Goal: Task Accomplishment & Management: Manage account settings

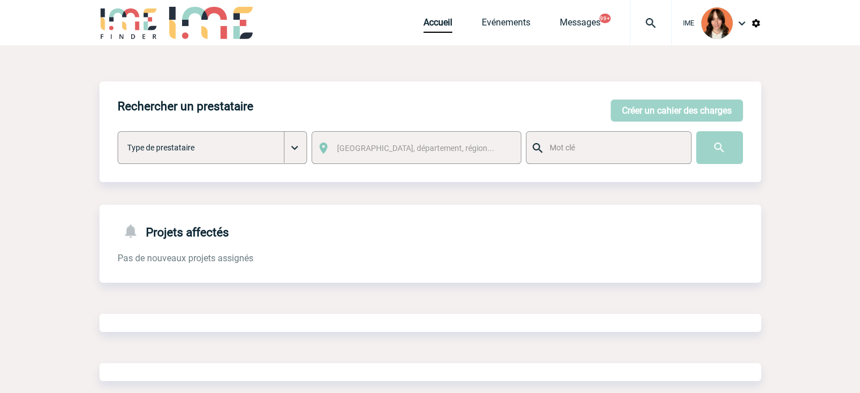
click at [671, 13] on div at bounding box center [651, 22] width 42 height 45
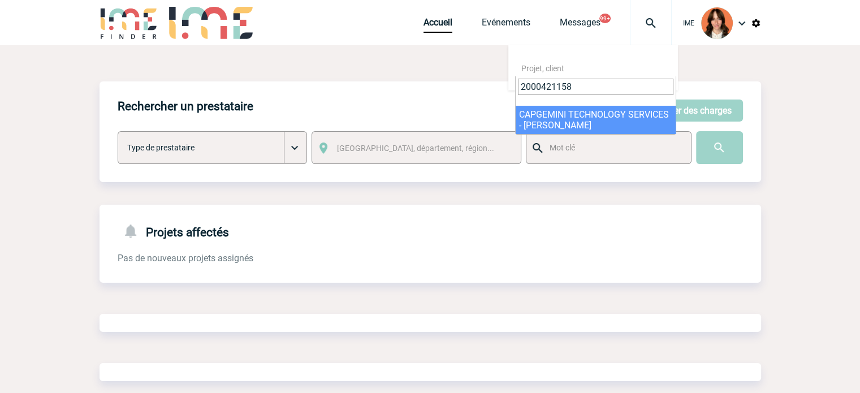
type input "2000421158"
select select "20659"
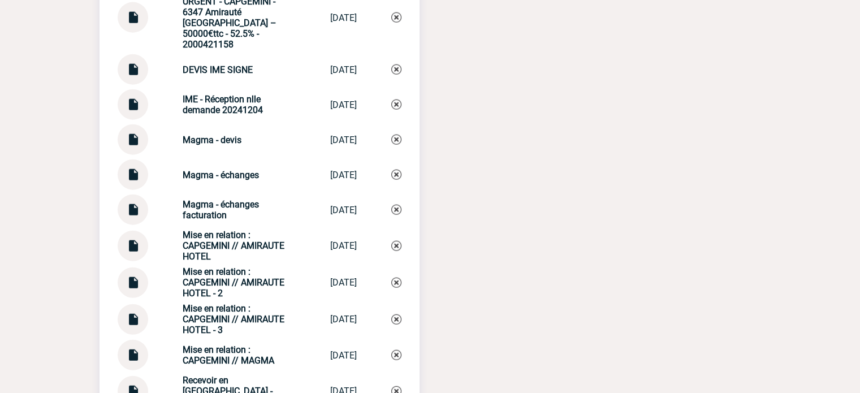
scroll to position [2657, 0]
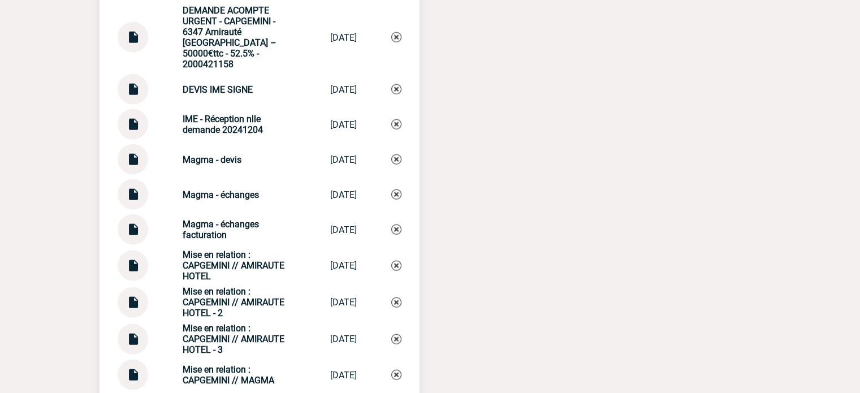
click at [133, 223] on img at bounding box center [132, 225] width 15 height 22
drag, startPoint x: 167, startPoint y: 216, endPoint x: 242, endPoint y: 233, distance: 76.4
click at [229, 232] on div "Magma - échanges facturation Magma - échang... 25/08/2025" at bounding box center [260, 229] width 284 height 31
copy strong "Magma - échanges facturation"
click at [395, 227] on img at bounding box center [396, 229] width 10 height 10
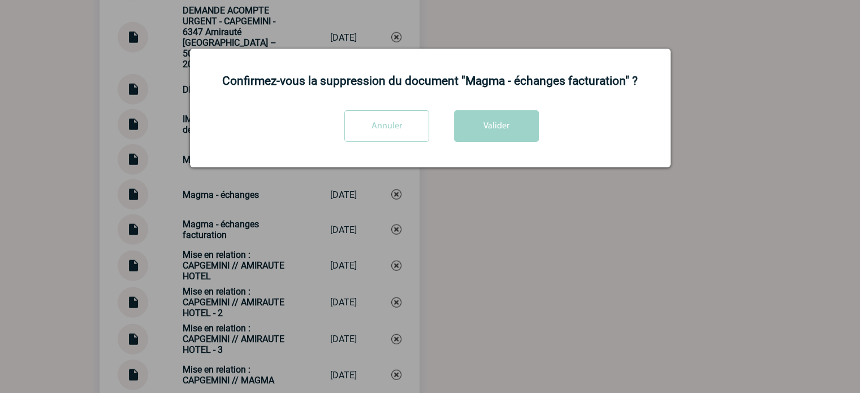
click at [450, 131] on div "Annuler Valider" at bounding box center [430, 130] width 452 height 40
click at [469, 133] on button "Valider" at bounding box center [496, 126] width 85 height 32
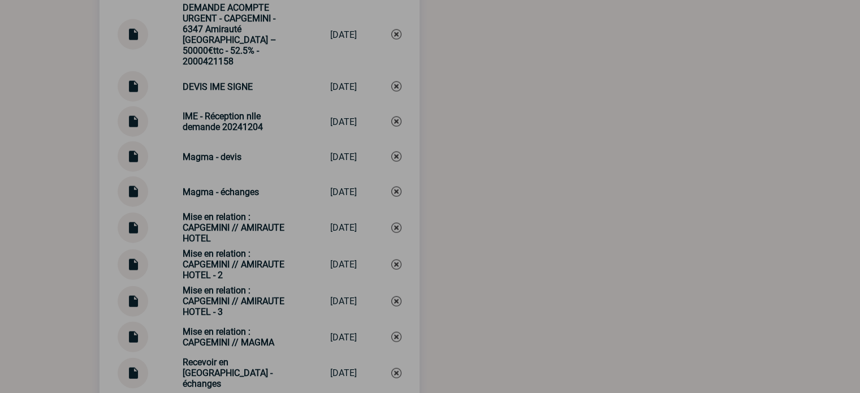
scroll to position [2876, 0]
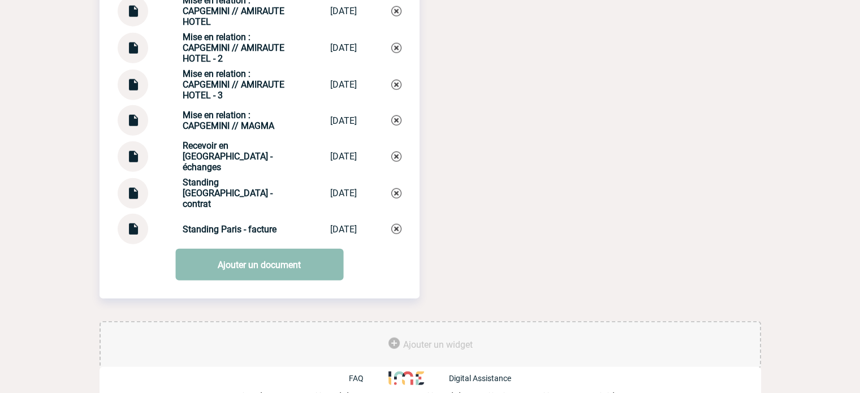
click at [294, 271] on link "Ajouter un document" at bounding box center [259, 265] width 168 height 32
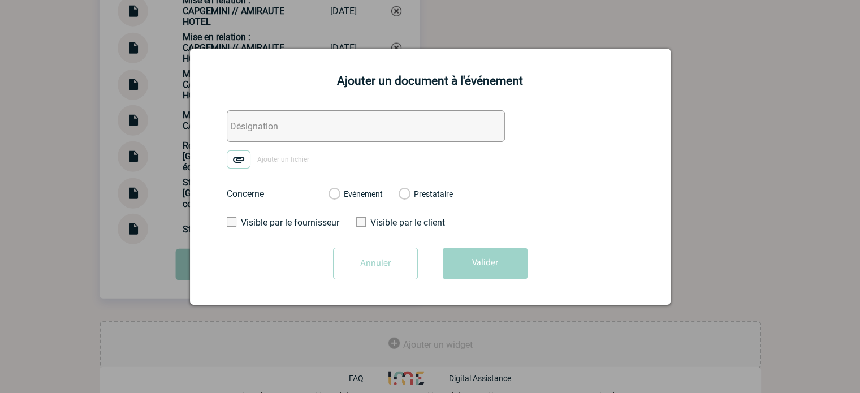
click at [247, 133] on input "text" at bounding box center [366, 126] width 278 height 32
paste input "Magma - échanges facturation"
type input "Magma - échanges facturation"
click at [237, 158] on img at bounding box center [239, 159] width 24 height 18
click at [0, 0] on input "Ajouter un fichier" at bounding box center [0, 0] width 0 height 0
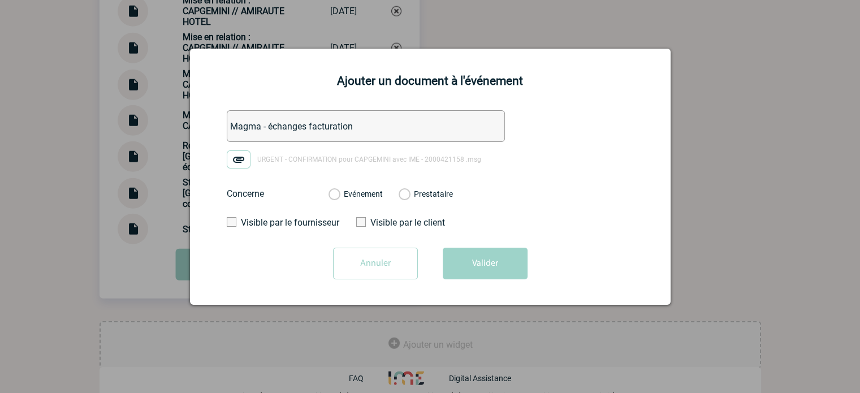
click at [339, 196] on label "Evénement" at bounding box center [333, 194] width 11 height 10
click at [0, 0] on input "Evénement" at bounding box center [0, 0] width 0 height 0
click at [444, 255] on button "Valider" at bounding box center [485, 264] width 85 height 32
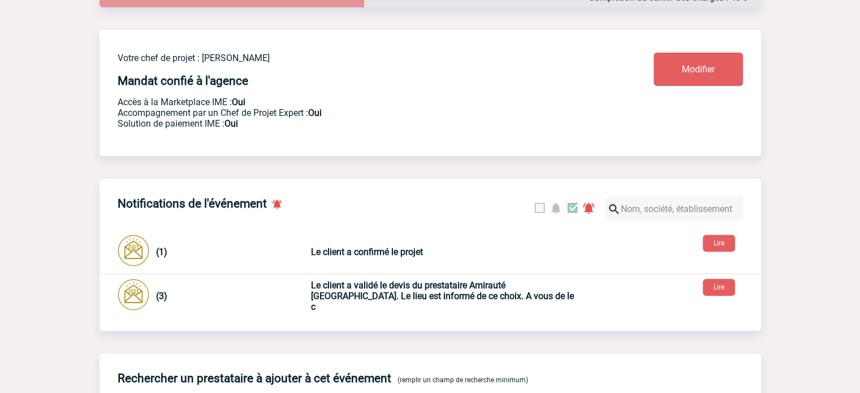
scroll to position [0, 0]
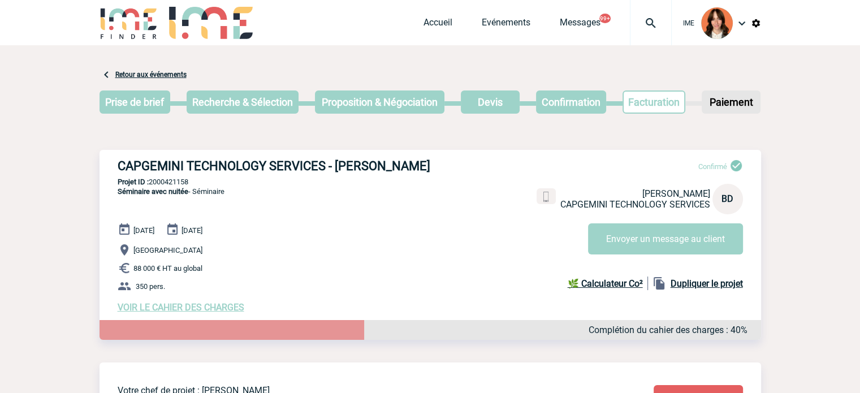
click at [653, 6] on div at bounding box center [651, 22] width 42 height 45
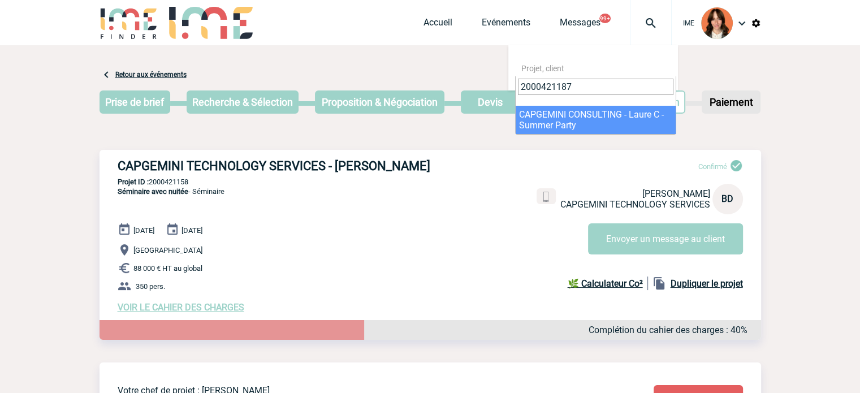
type input "2000421187"
select select "20688"
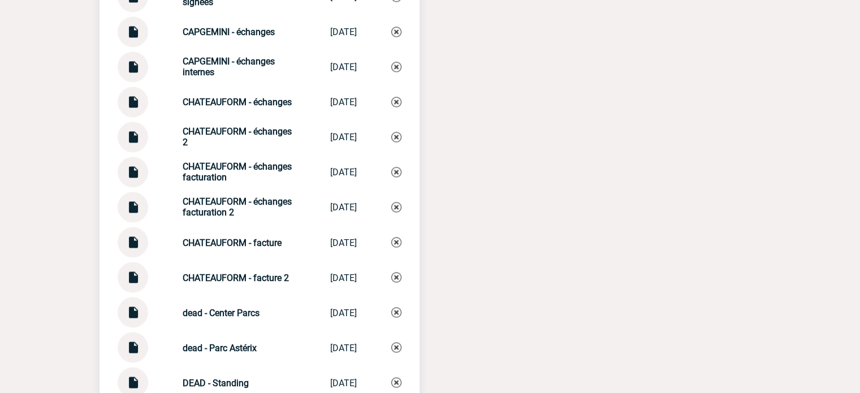
scroll to position [1748, 0]
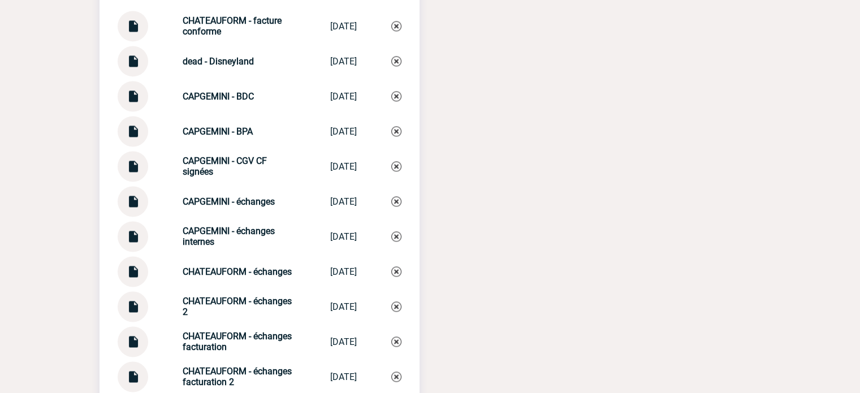
click at [135, 201] on img at bounding box center [132, 197] width 15 height 22
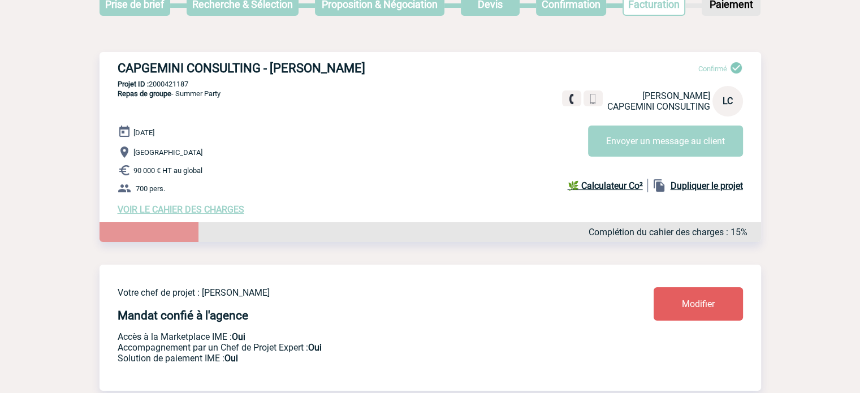
scroll to position [0, 0]
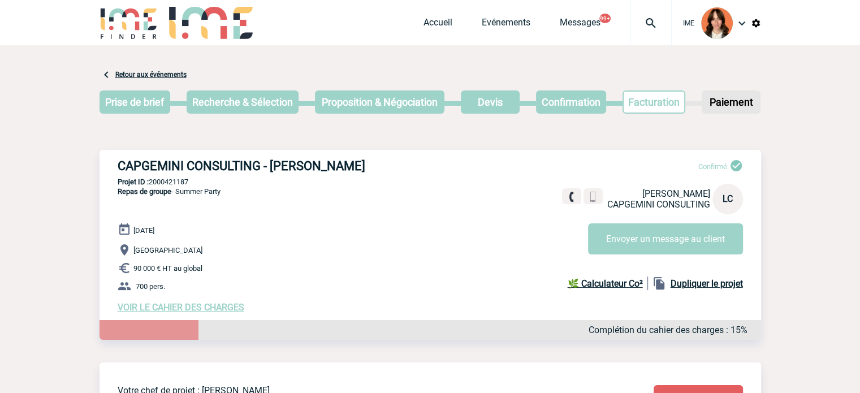
click at [648, 33] on div at bounding box center [651, 22] width 42 height 45
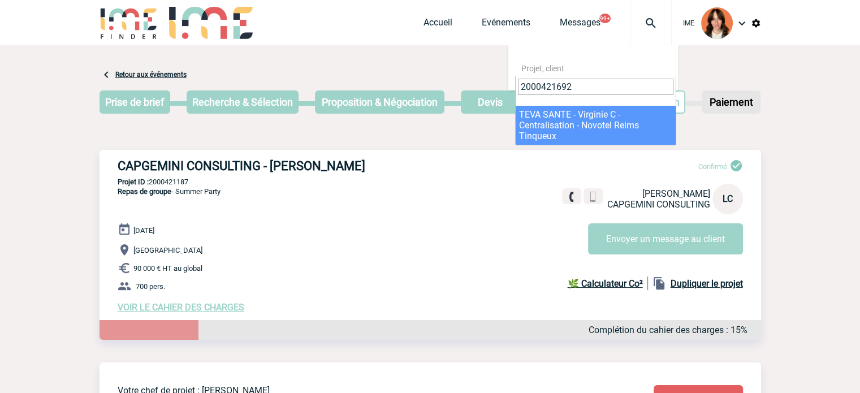
type input "2000421692"
select select "21193"
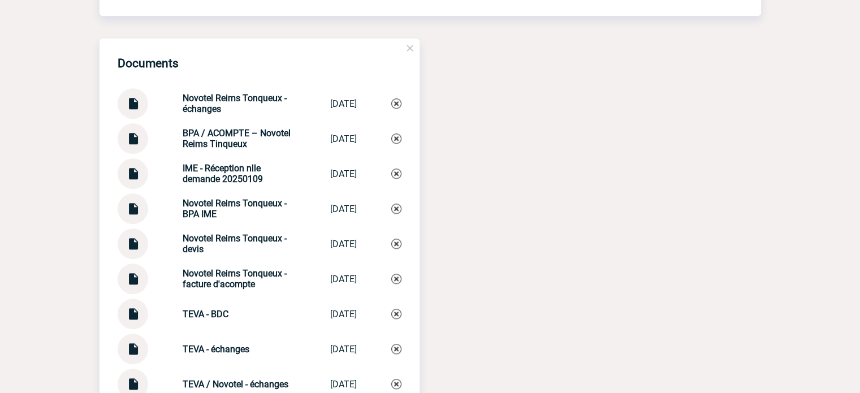
scroll to position [1210, 0]
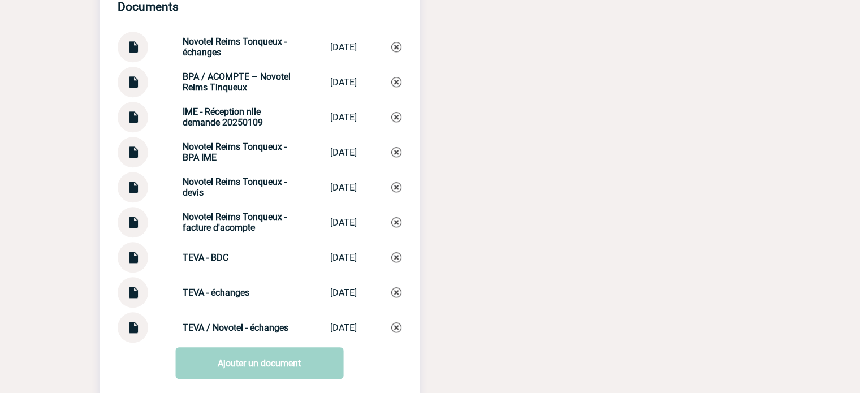
click at [133, 54] on img at bounding box center [132, 43] width 15 height 22
click at [202, 331] on strong "TEVA / Novotel - échanges" at bounding box center [236, 327] width 106 height 11
drag, startPoint x: 176, startPoint y: 46, endPoint x: 235, endPoint y: 63, distance: 61.7
click at [224, 60] on div "Novotel Reims Tonqueux - échanges Novotel [GEOGRAPHIC_DATA] ... [DATE]" at bounding box center [260, 47] width 284 height 31
copy strong "Novotel Reims Tonqueux - échanges"
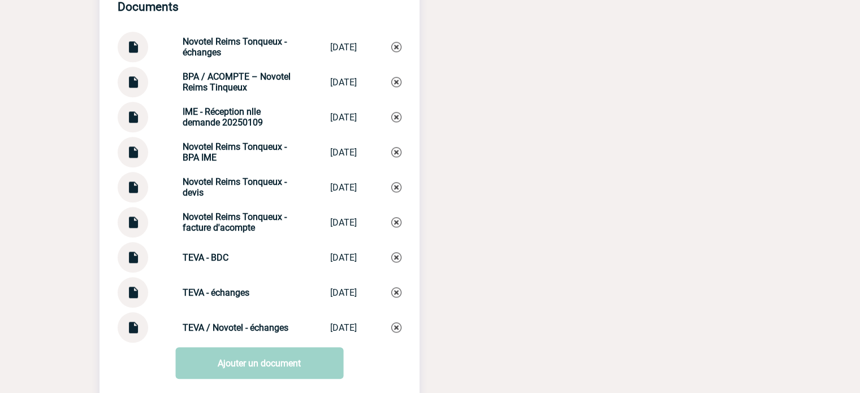
click at [392, 52] on img at bounding box center [396, 47] width 10 height 10
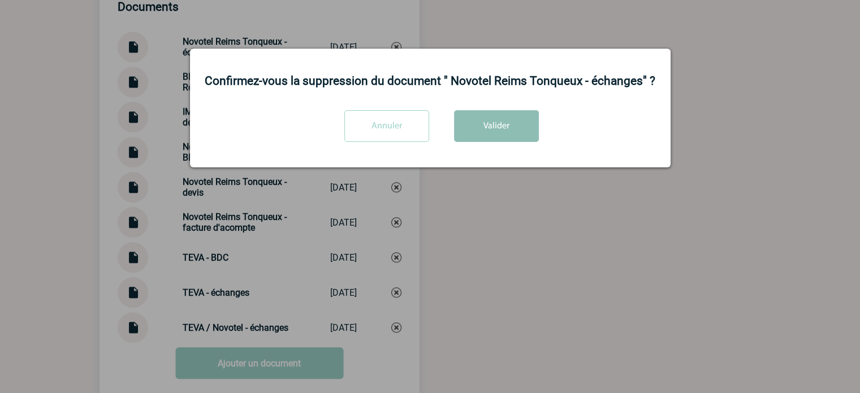
click at [484, 126] on button "Valider" at bounding box center [496, 126] width 85 height 32
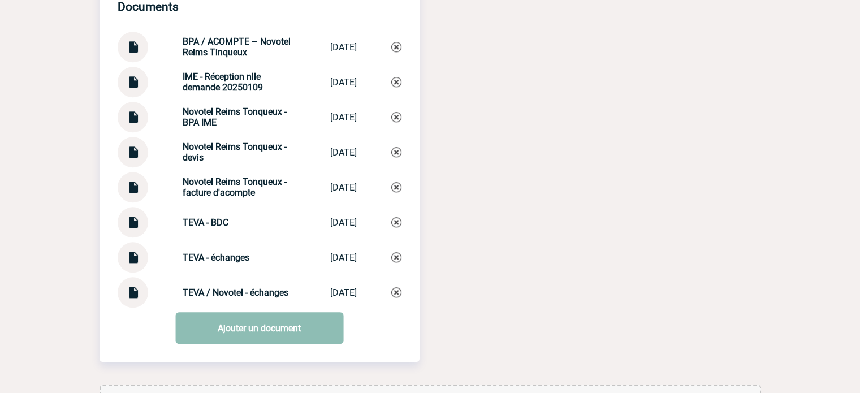
click at [277, 334] on link "Ajouter un document" at bounding box center [259, 328] width 168 height 32
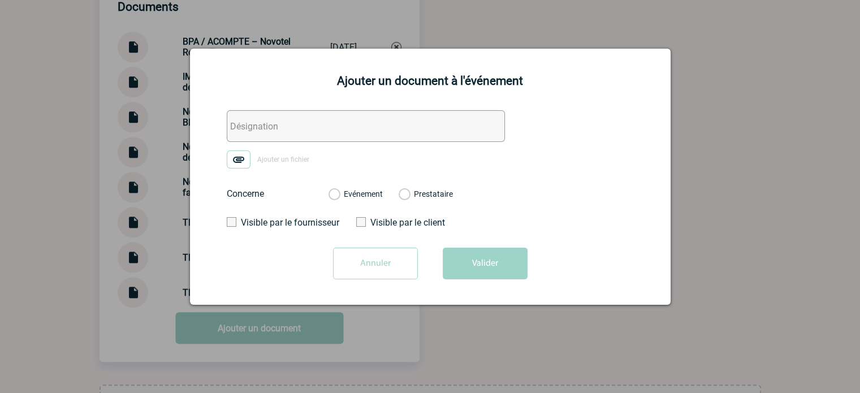
click at [236, 129] on input "text" at bounding box center [366, 126] width 278 height 32
paste input "Novotel Reims Tonqueux - échanges"
type input "Novotel Reims Tonqueux - échanges"
click at [240, 160] on img at bounding box center [239, 159] width 24 height 18
click at [0, 0] on input "Ajouter un fichier" at bounding box center [0, 0] width 0 height 0
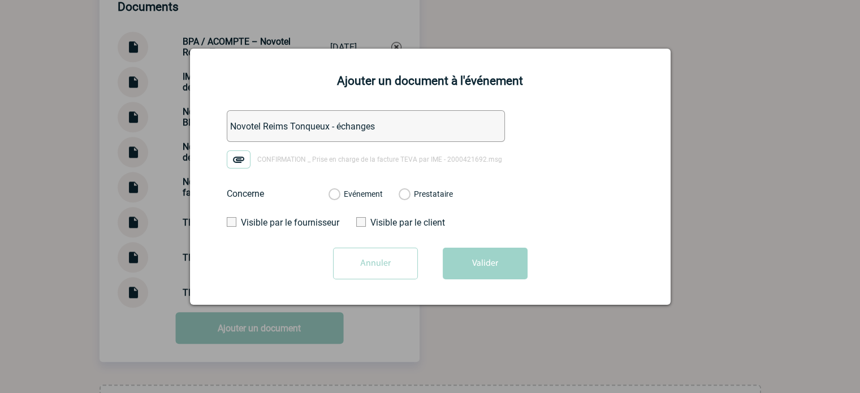
click at [339, 198] on label "Evénement" at bounding box center [333, 194] width 11 height 10
click at [0, 0] on input "Evénement" at bounding box center [0, 0] width 0 height 0
click at [469, 272] on button "Valider" at bounding box center [485, 264] width 85 height 32
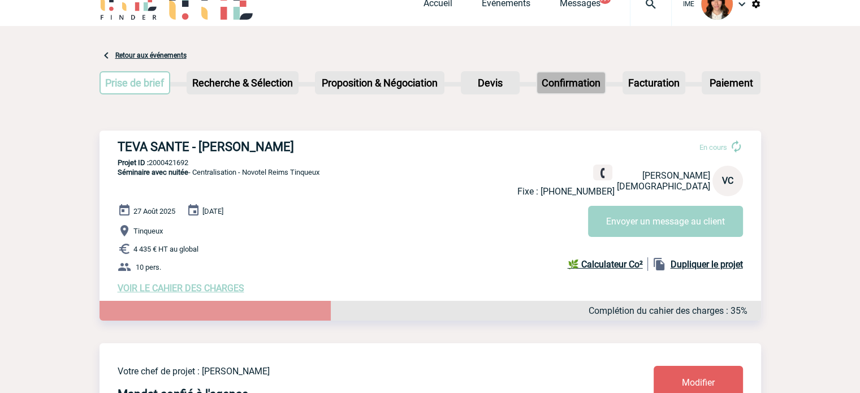
scroll to position [0, 0]
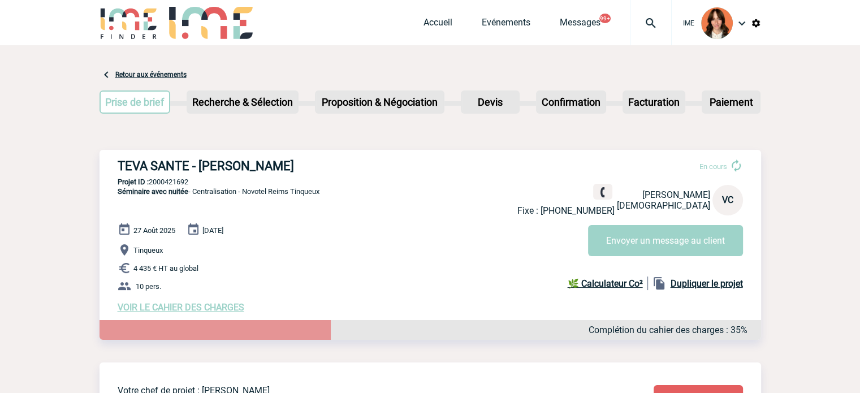
click at [644, 18] on img at bounding box center [650, 23] width 41 height 14
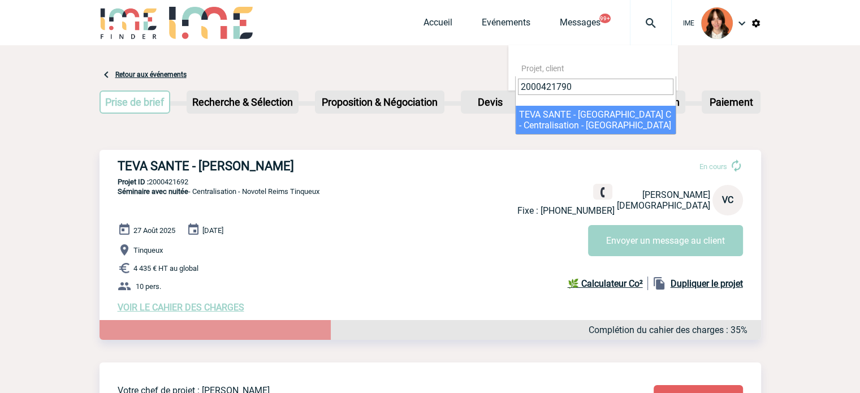
type input "2000421790"
select select "21291"
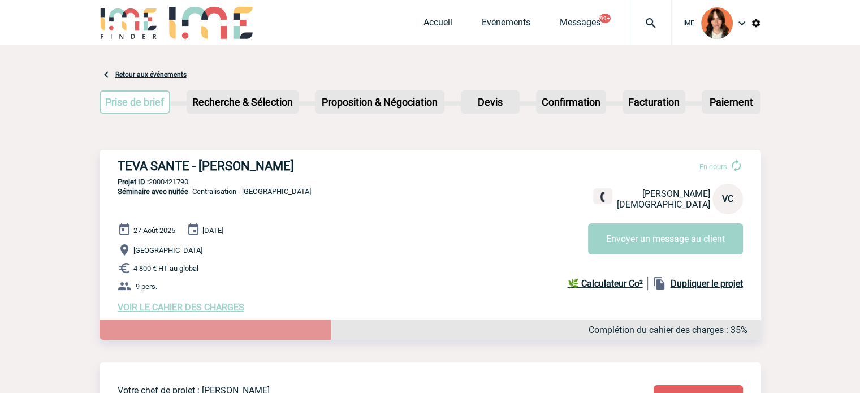
click at [662, 24] on img at bounding box center [650, 23] width 41 height 14
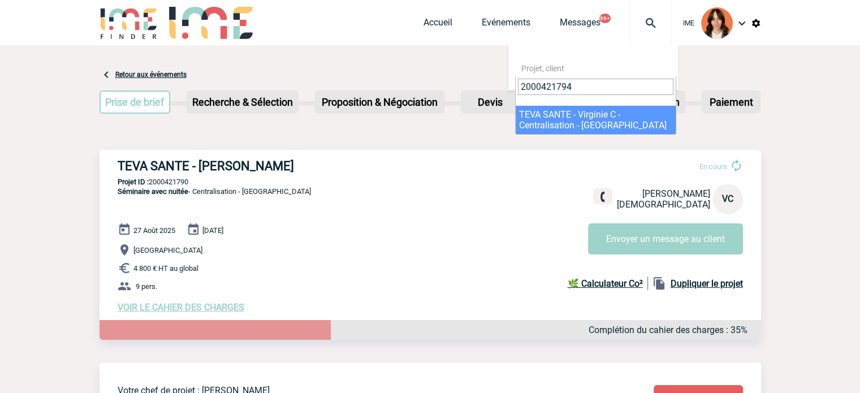
type input "2000421794"
select select "21295"
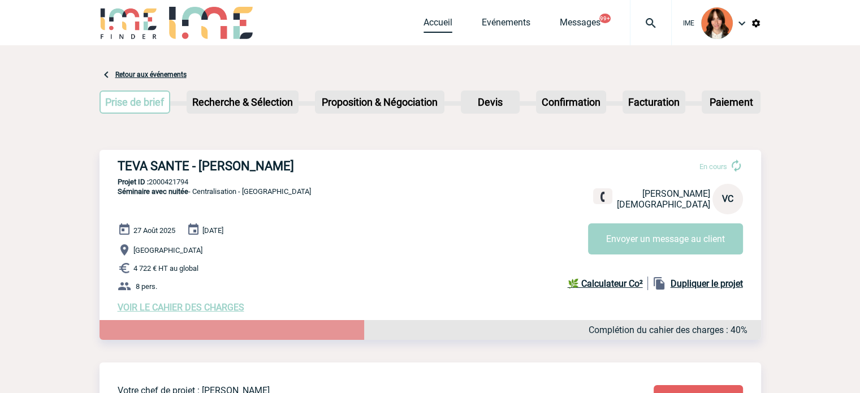
click at [445, 25] on link "Accueil" at bounding box center [437, 25] width 29 height 16
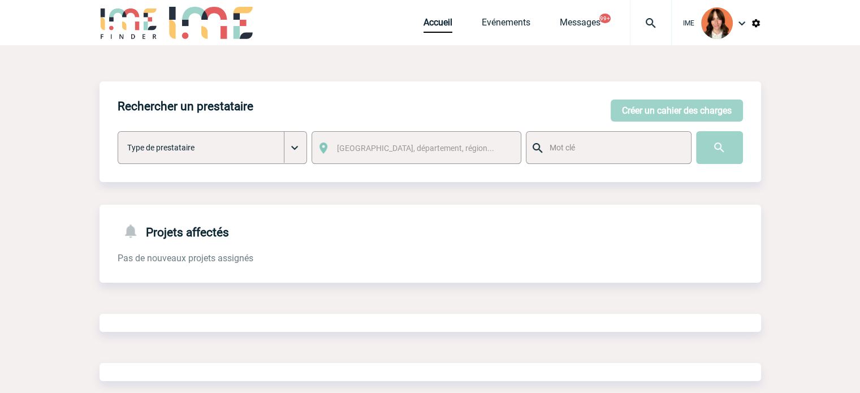
click at [643, 16] on img at bounding box center [650, 23] width 41 height 14
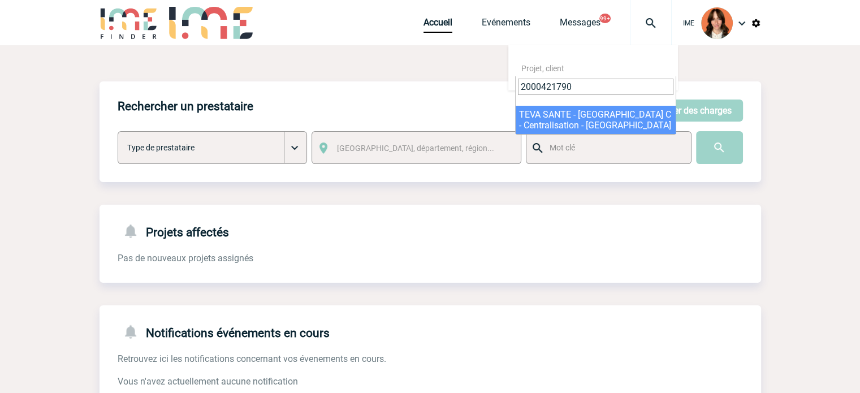
type input "2000421790"
select select "21291"
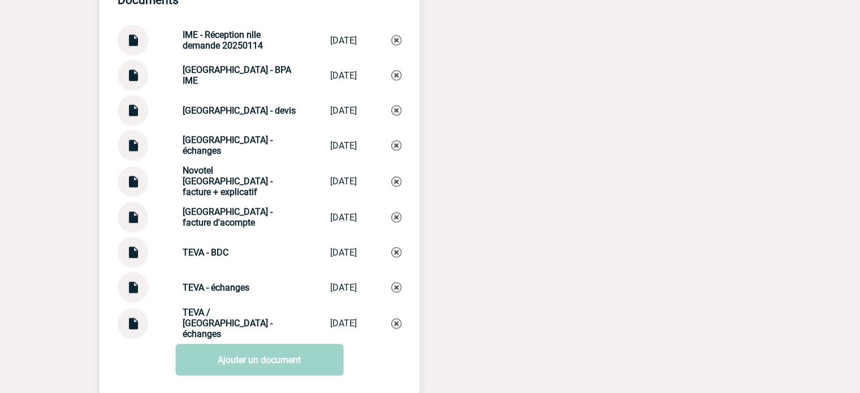
scroll to position [1210, 0]
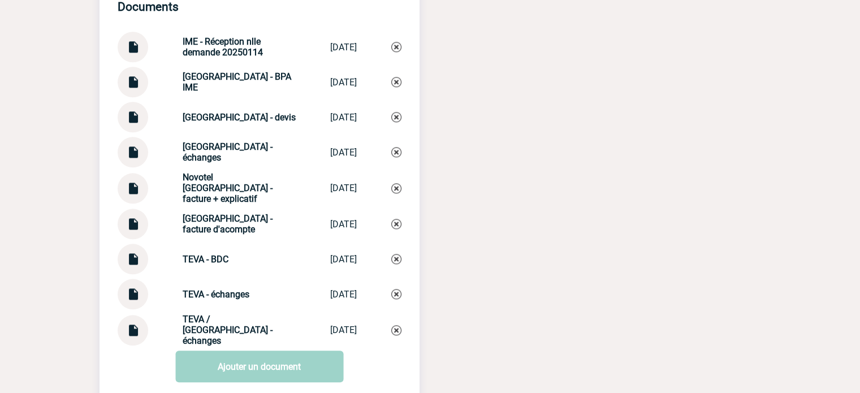
click at [132, 195] on img at bounding box center [132, 184] width 15 height 22
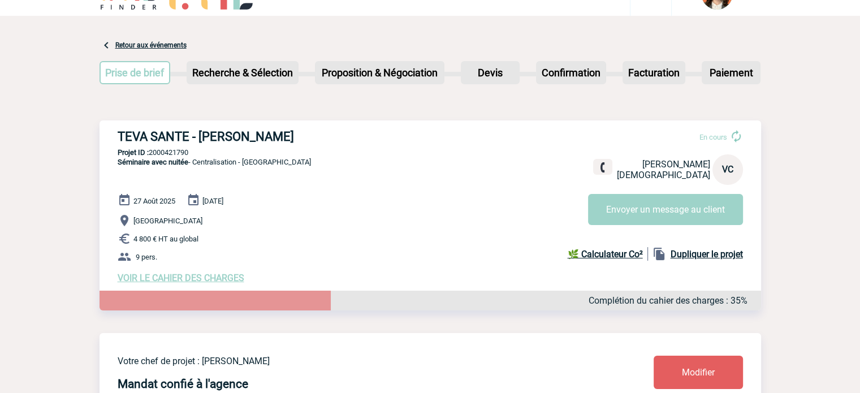
scroll to position [0, 0]
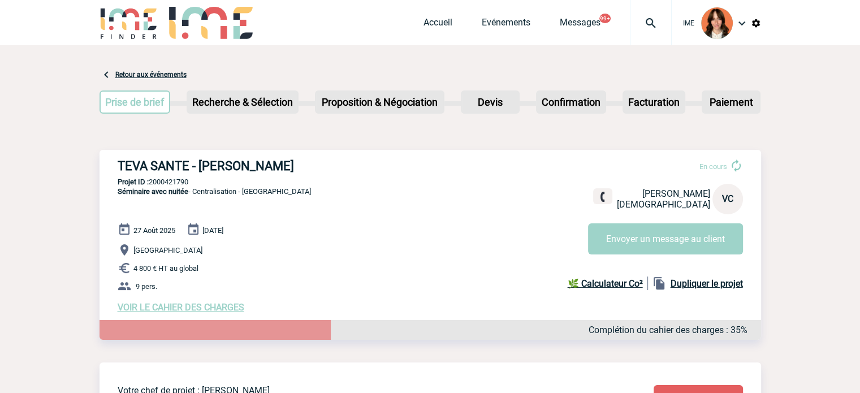
click at [647, 6] on div at bounding box center [651, 22] width 42 height 45
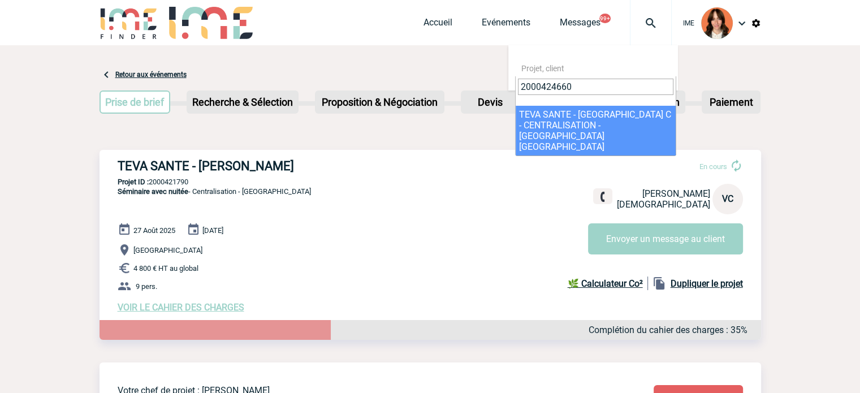
type input "2000424660"
select select "24161"
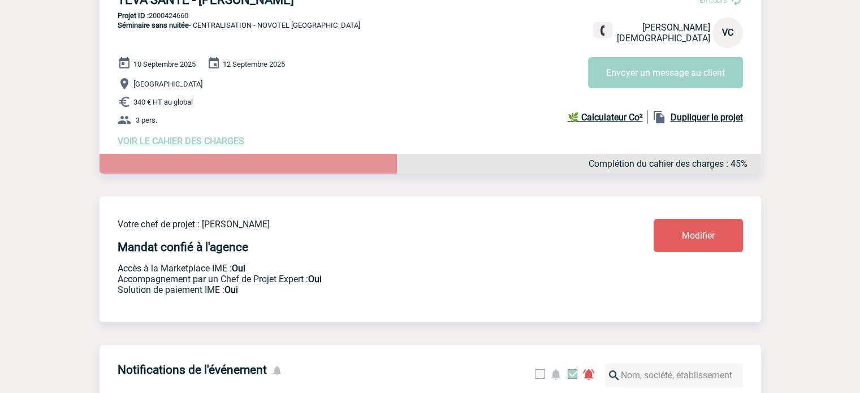
scroll to position [36, 0]
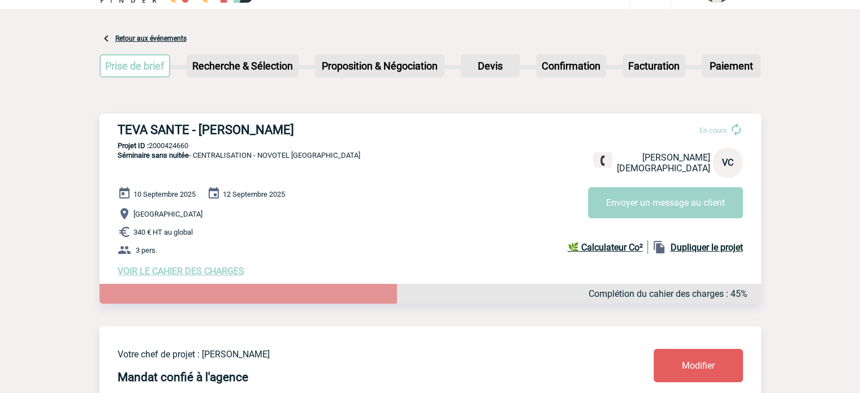
click at [171, 144] on p "Projet ID : 2000424660" at bounding box center [429, 145] width 661 height 8
copy p "2000424660"
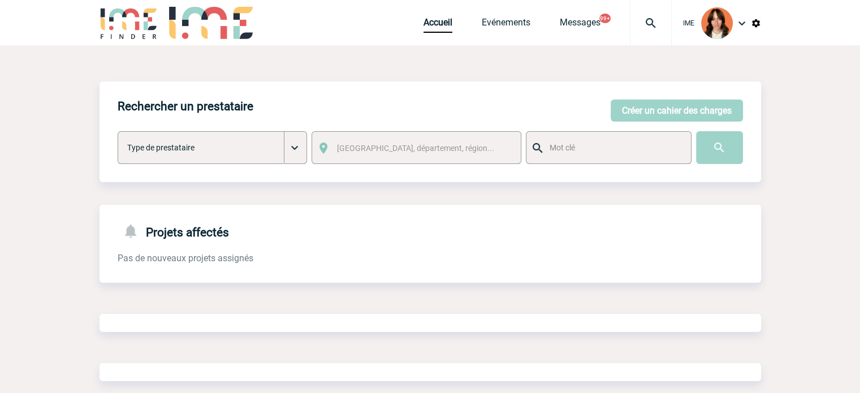
click at [646, 24] on img at bounding box center [650, 23] width 41 height 14
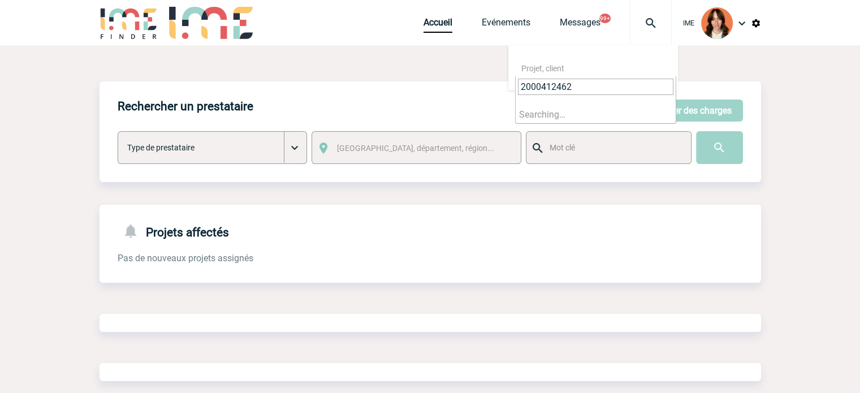
type input "2000412462"
click at [574, 124] on div "Rechercher un prestataire [PERSON_NAME] un cahier des charges [PERSON_NAME] un …" at bounding box center [429, 131] width 661 height 101
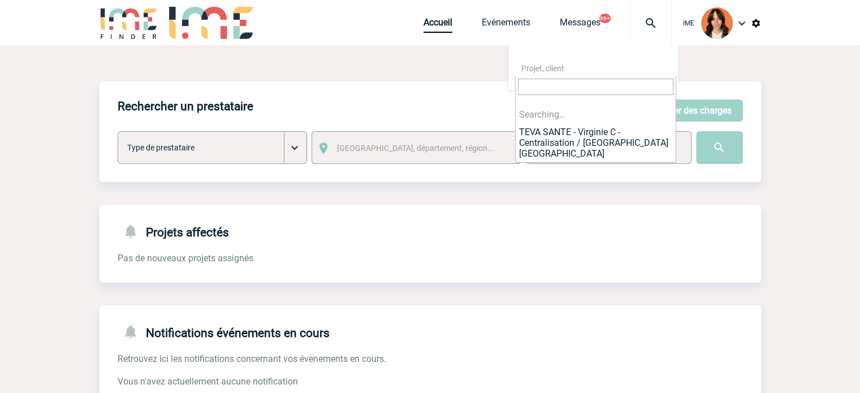
click at [592, 76] on body "IME Accueil Evénements 99+" at bounding box center [430, 348] width 860 height 696
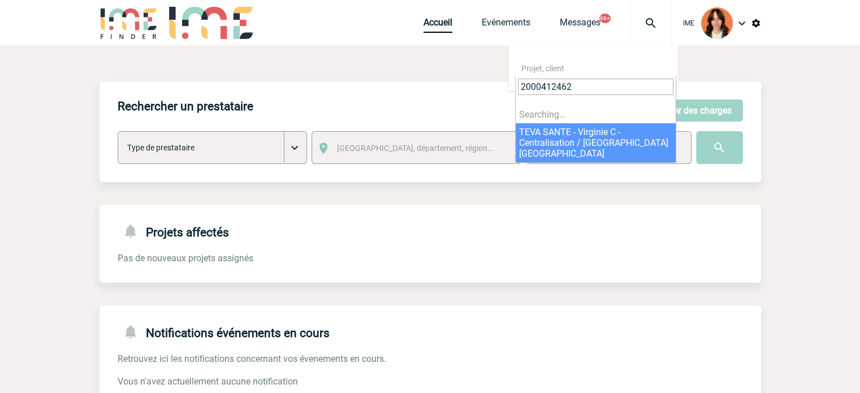
type input "2000412462"
select select "11963"
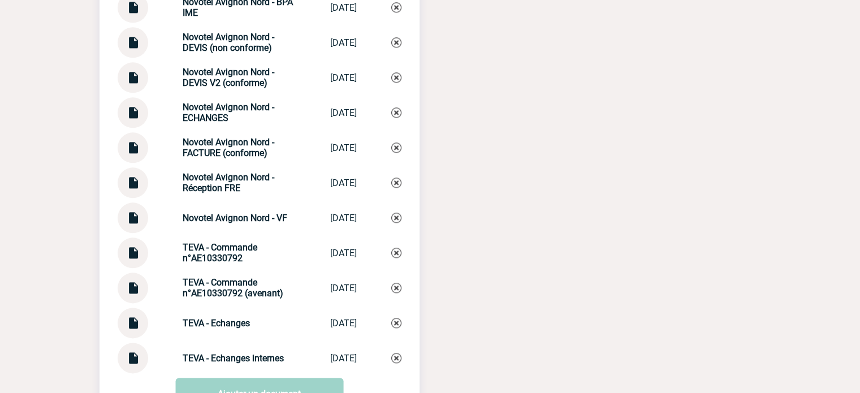
scroll to position [1300, 0]
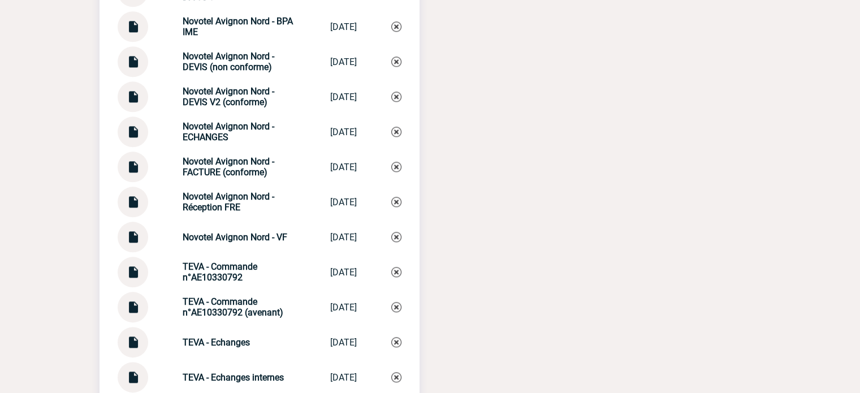
click at [141, 175] on div at bounding box center [133, 166] width 31 height 31
click at [131, 171] on img at bounding box center [132, 162] width 15 height 22
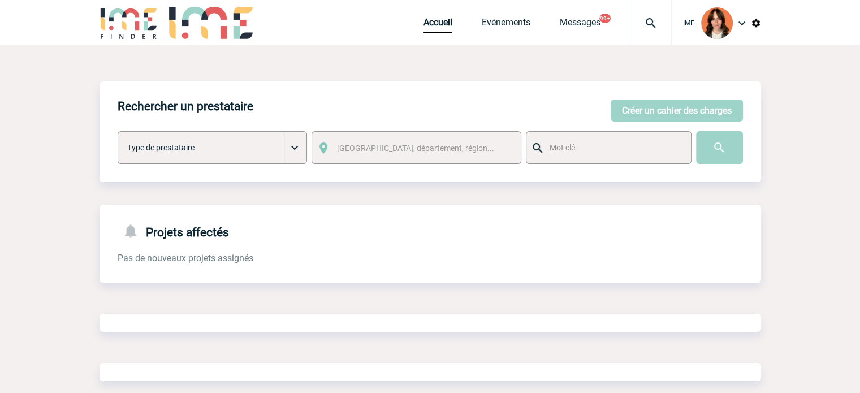
click at [652, 6] on div at bounding box center [651, 22] width 42 height 45
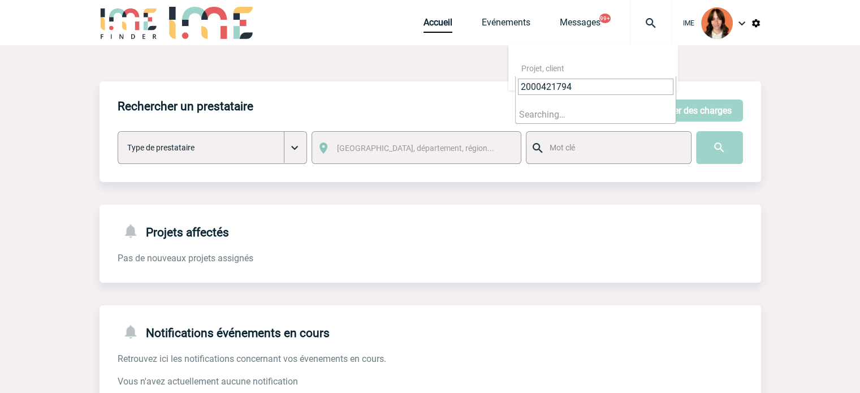
type input "2000421794"
select select "21295"
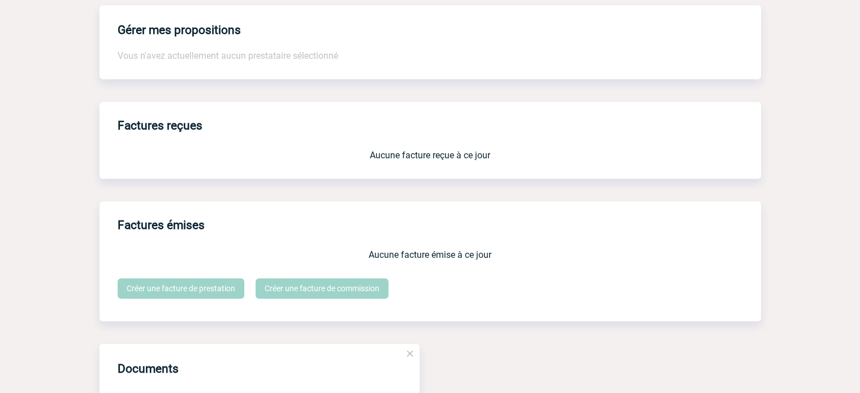
scroll to position [1244, 0]
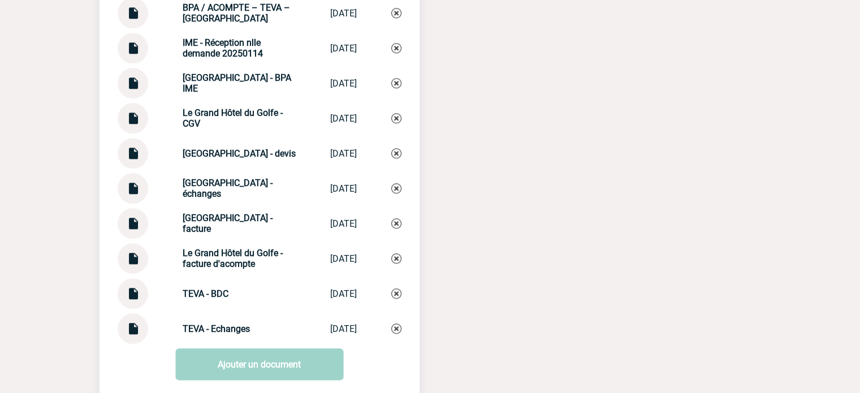
click at [138, 230] on img at bounding box center [132, 219] width 15 height 22
click at [136, 264] on img at bounding box center [132, 254] width 15 height 22
click at [132, 300] on img at bounding box center [132, 289] width 15 height 22
